Goal: Transaction & Acquisition: Purchase product/service

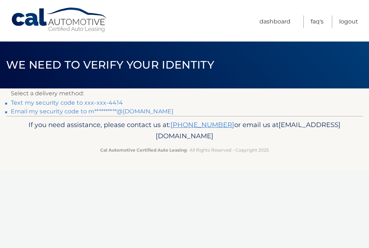
click at [107, 103] on link "Text my security code to xxx-xxx-4414" at bounding box center [67, 102] width 112 height 7
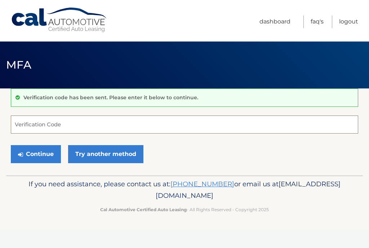
click at [38, 125] on input "Verification Code" at bounding box center [185, 124] width 348 height 18
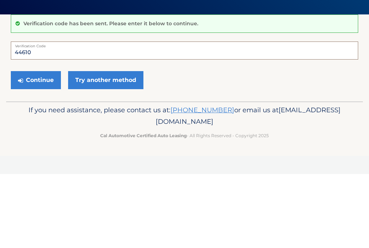
type input "44610"
click at [46, 145] on button "Continue" at bounding box center [36, 154] width 50 height 18
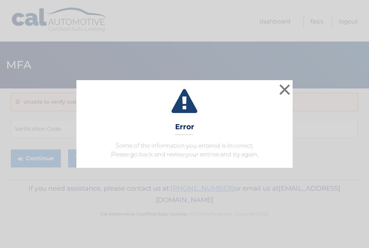
click at [274, 90] on icon at bounding box center [184, 102] width 198 height 26
click at [286, 92] on button "×" at bounding box center [285, 89] width 14 height 14
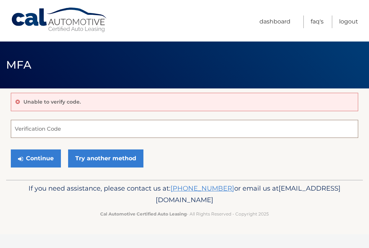
click at [47, 127] on input "Verification Code" at bounding box center [185, 129] width 348 height 18
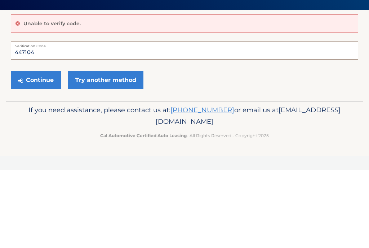
type input "447104"
click at [116, 149] on link "Try another method" at bounding box center [105, 158] width 75 height 18
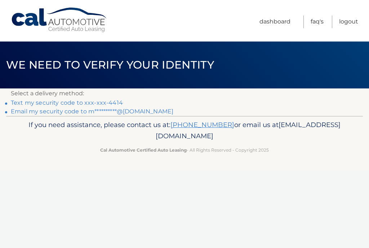
click at [110, 105] on link "Text my security code to xxx-xxx-4414" at bounding box center [67, 102] width 112 height 7
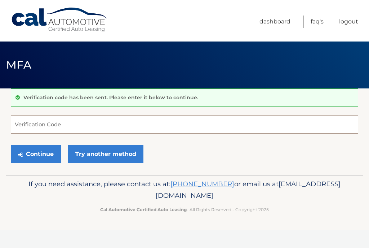
click at [34, 120] on input "Verification Code" at bounding box center [185, 124] width 348 height 18
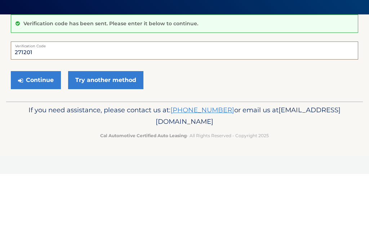
type input "271201"
click at [50, 145] on button "Continue" at bounding box center [36, 154] width 50 height 18
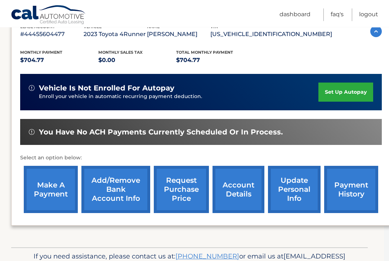
scroll to position [135, 5]
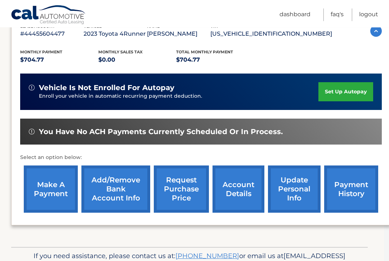
click at [52, 198] on link "make a payment" at bounding box center [51, 189] width 54 height 47
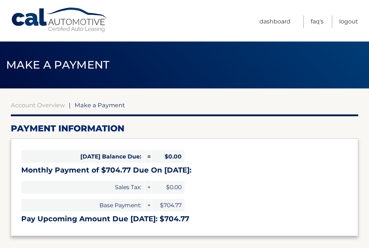
select select "ZWRjNGFiZjgtNDY5ZC00Y2E5LTgzNDAtMDQ0NmE2MDYyYjYx"
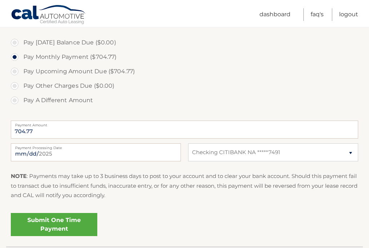
scroll to position [216, 0]
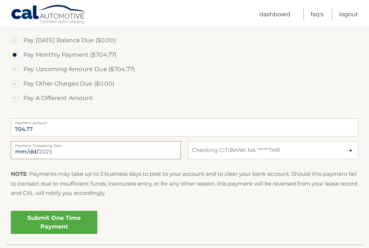
click at [105, 150] on input "2025-08-15" at bounding box center [96, 150] width 170 height 18
type input "2025-08-25"
click at [57, 223] on link "Submit One Time Payment" at bounding box center [54, 222] width 87 height 23
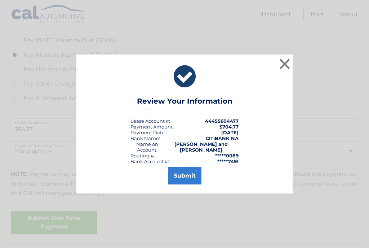
click at [177, 184] on button "Submit" at bounding box center [185, 175] width 34 height 17
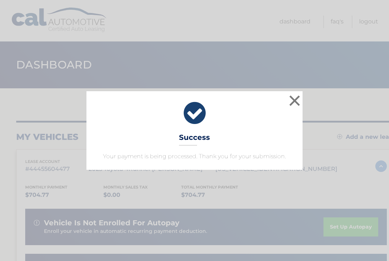
click at [298, 101] on button "×" at bounding box center [295, 100] width 14 height 14
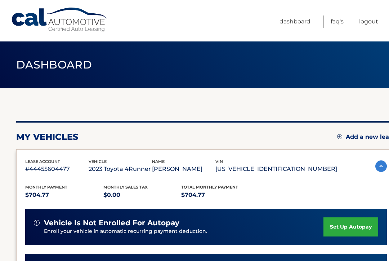
click at [364, 18] on link "Logout" at bounding box center [369, 22] width 19 height 13
